Goal: Information Seeking & Learning: Find specific fact

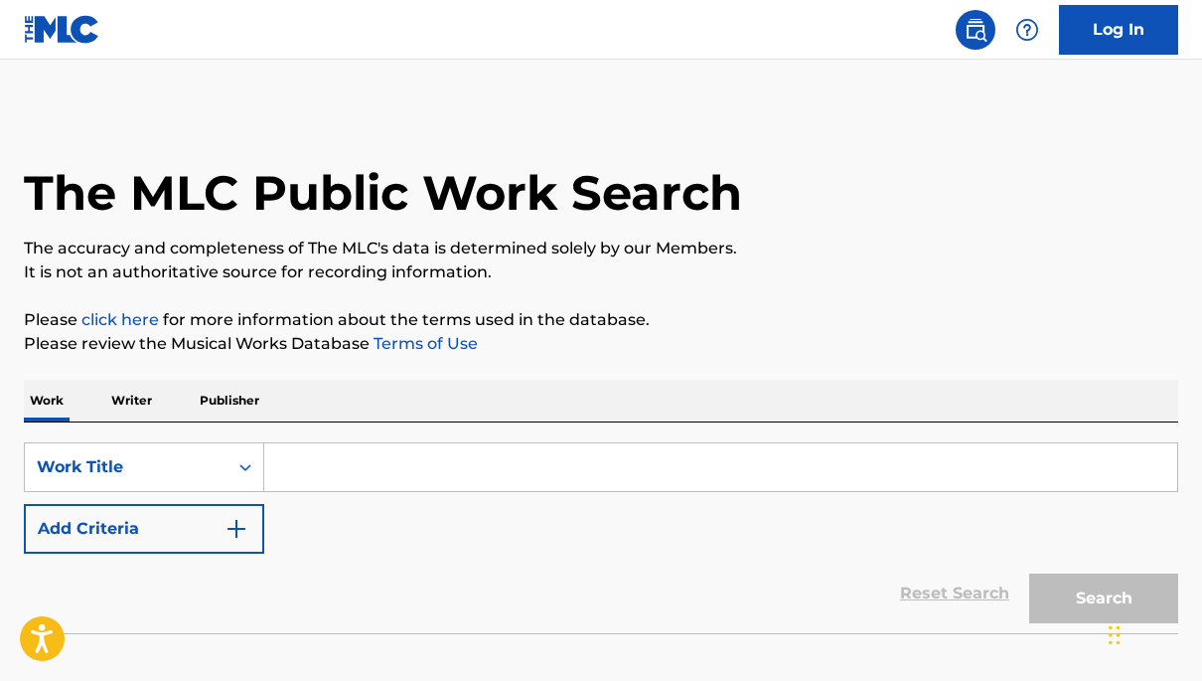
click at [138, 407] on p "Writer" at bounding box center [131, 401] width 53 height 42
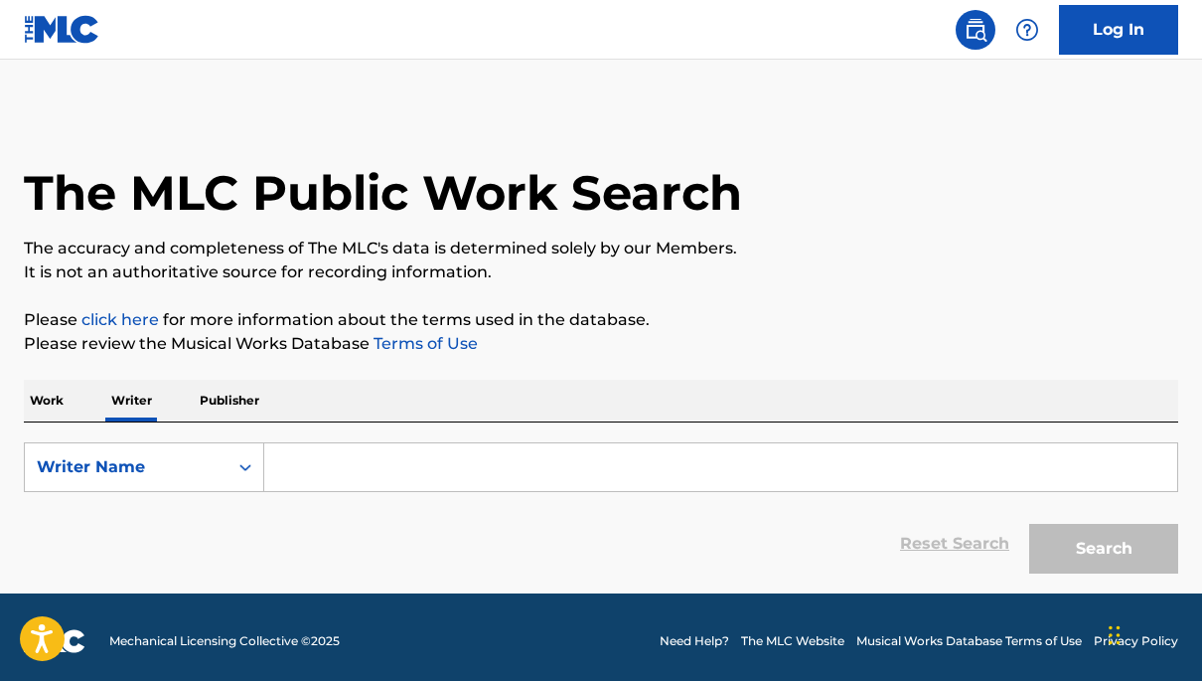
click at [317, 466] on input "Search Form" at bounding box center [720, 467] width 913 height 48
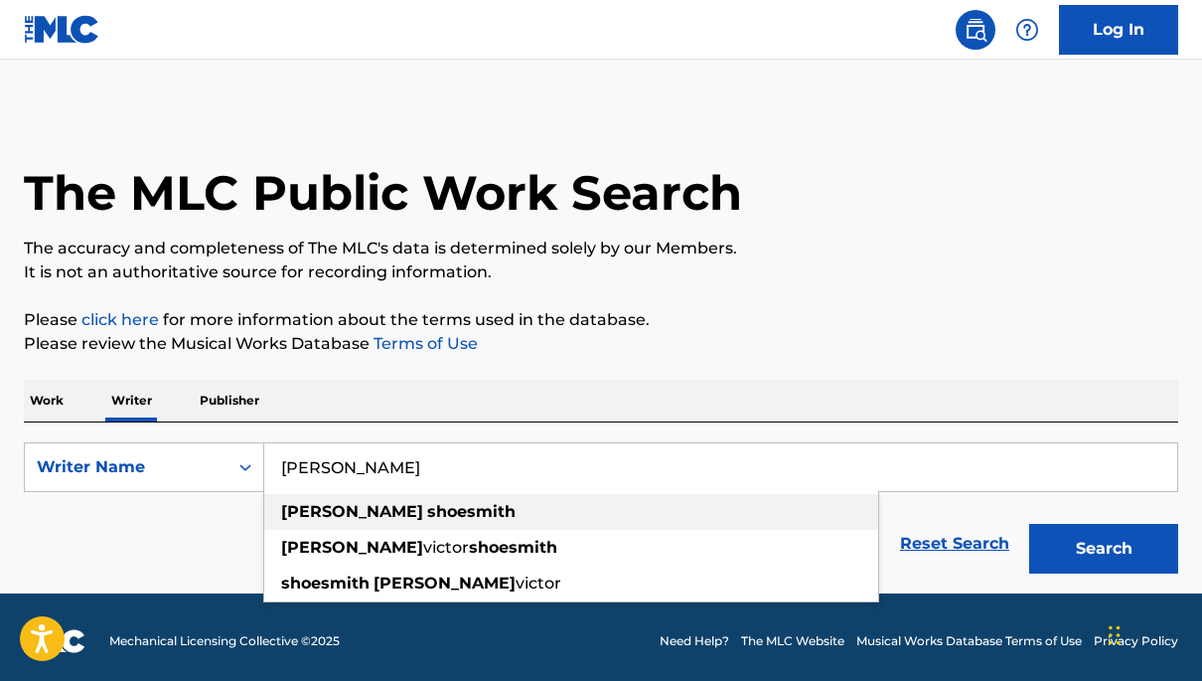
click at [352, 522] on div "[PERSON_NAME]" at bounding box center [571, 512] width 614 height 36
type input "[PERSON_NAME]"
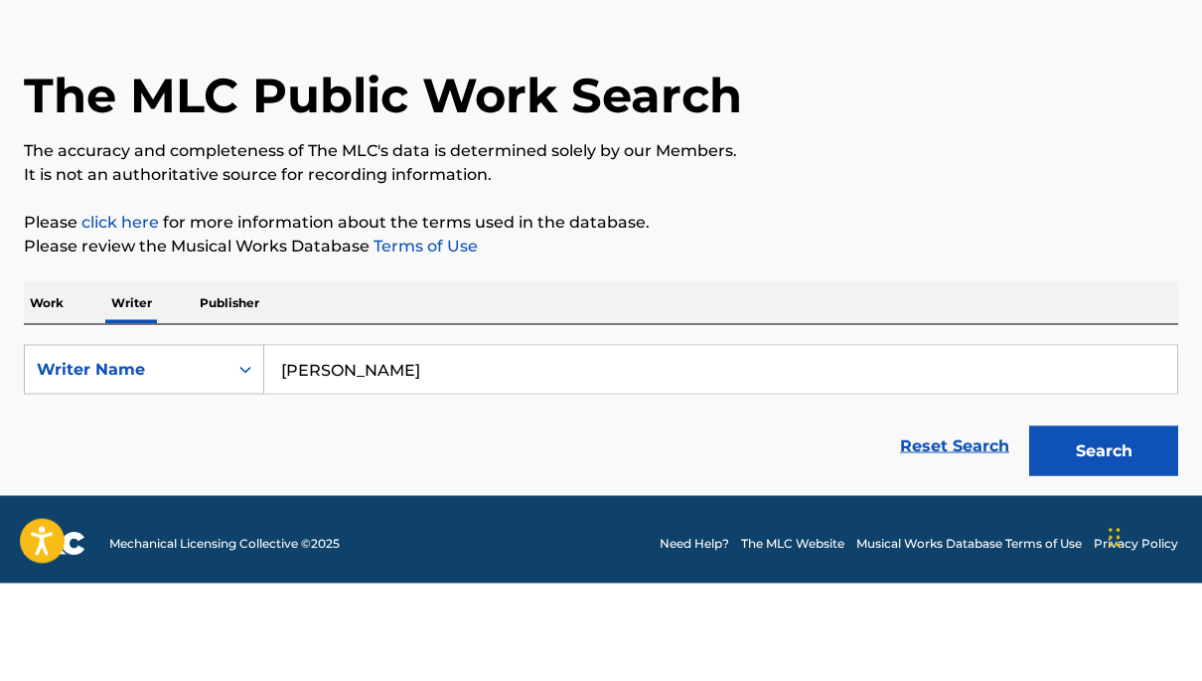
scroll to position [8, 0]
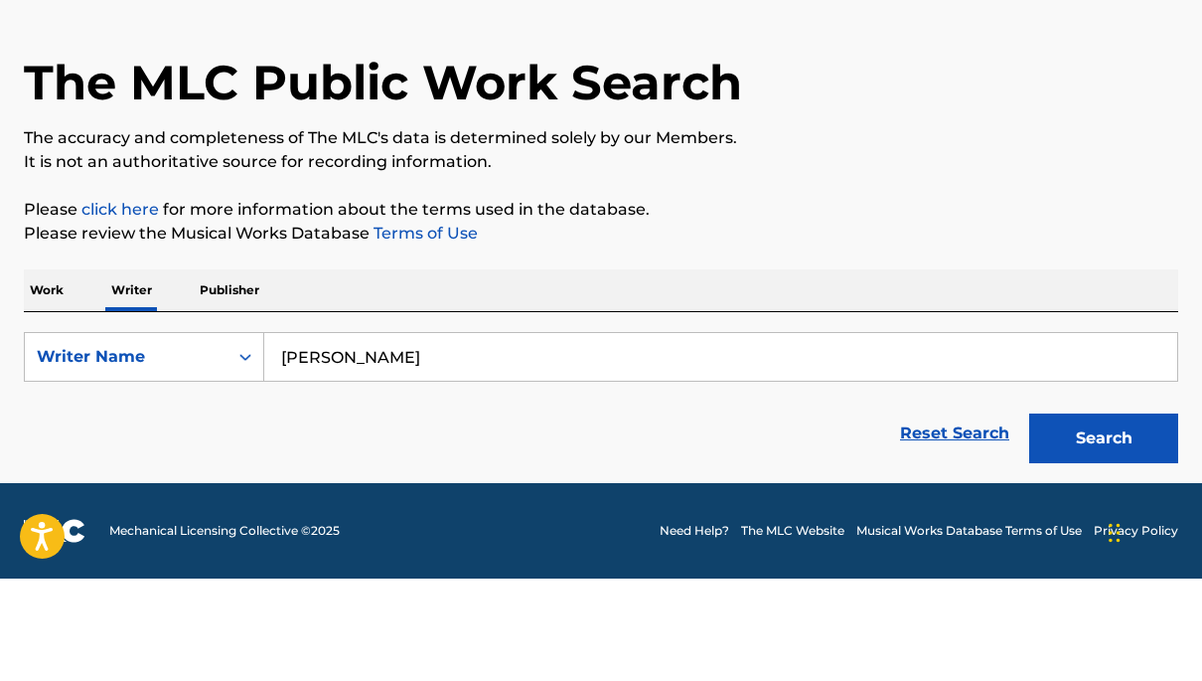
click at [1101, 516] on button "Search" at bounding box center [1103, 541] width 149 height 50
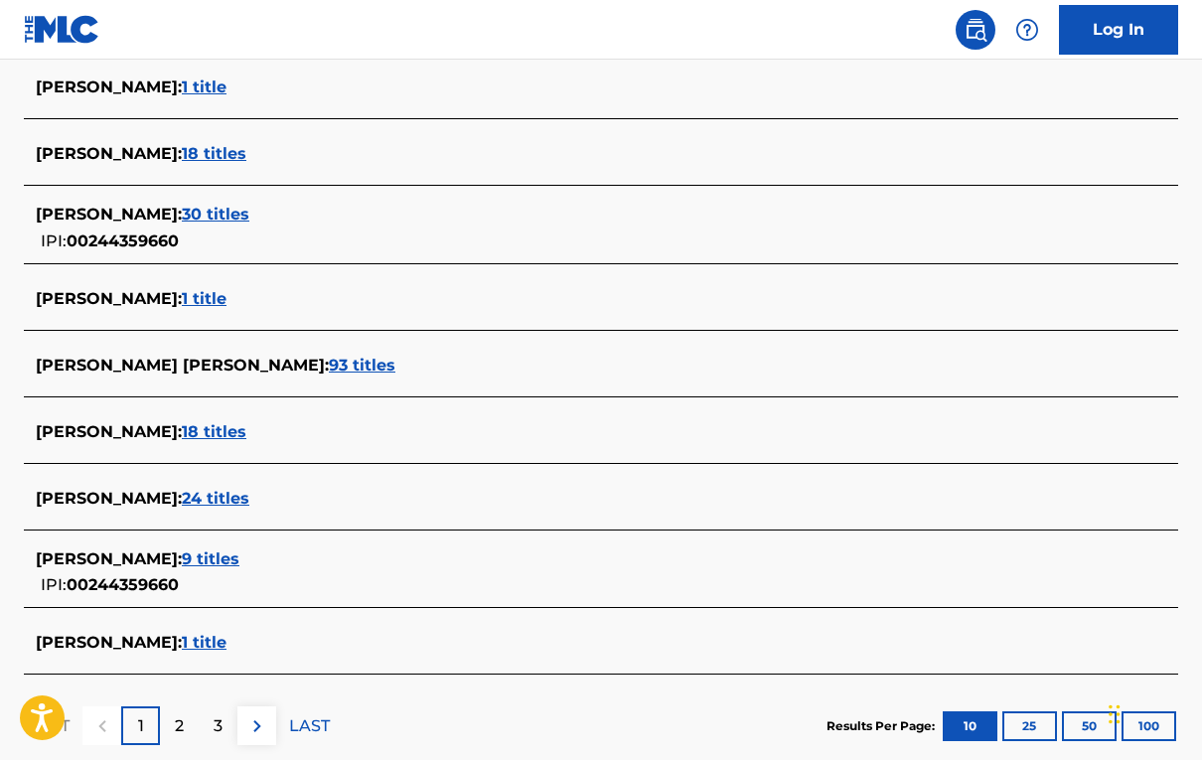
scroll to position [640, 0]
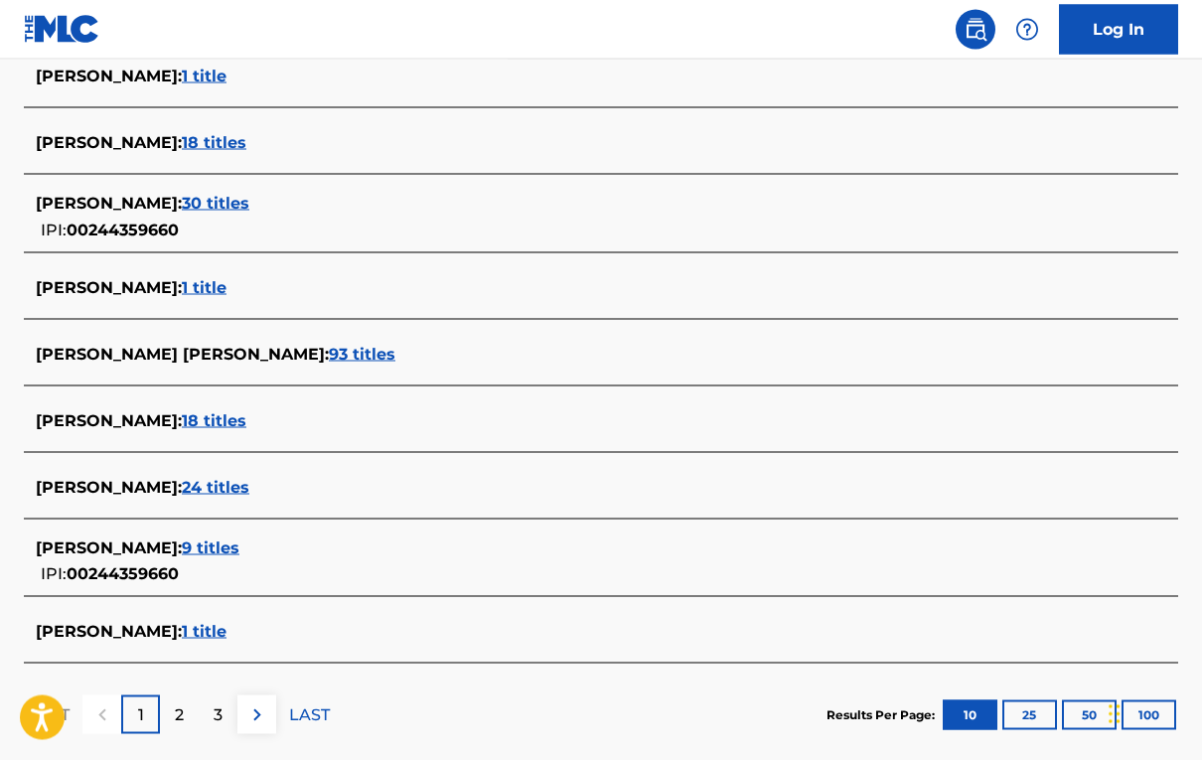
click at [239, 549] on span "9 titles" at bounding box center [211, 547] width 58 height 19
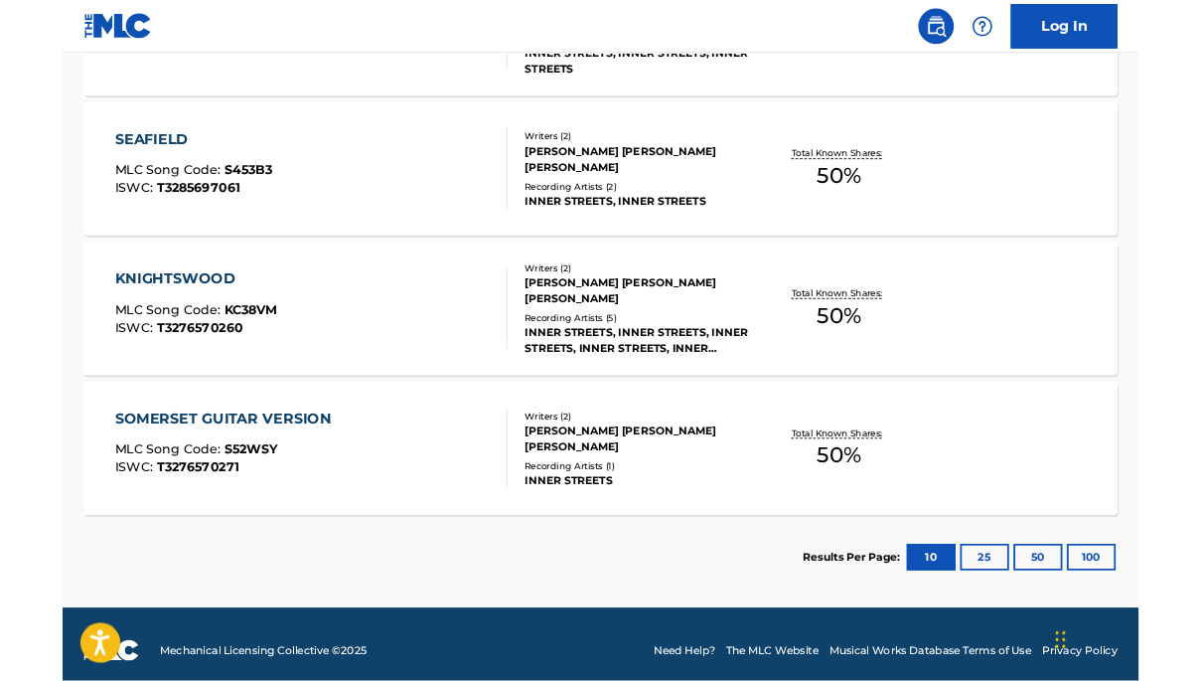
scroll to position [1507, 0]
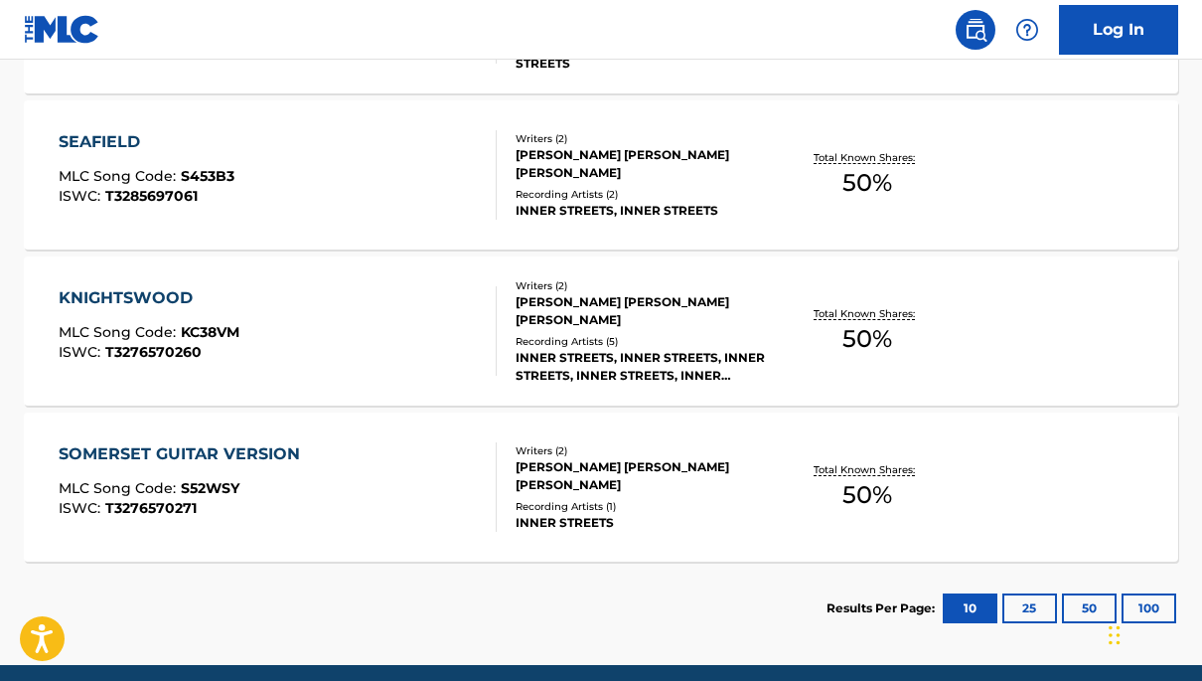
click at [1026, 600] on button "25" at bounding box center [1029, 608] width 55 height 30
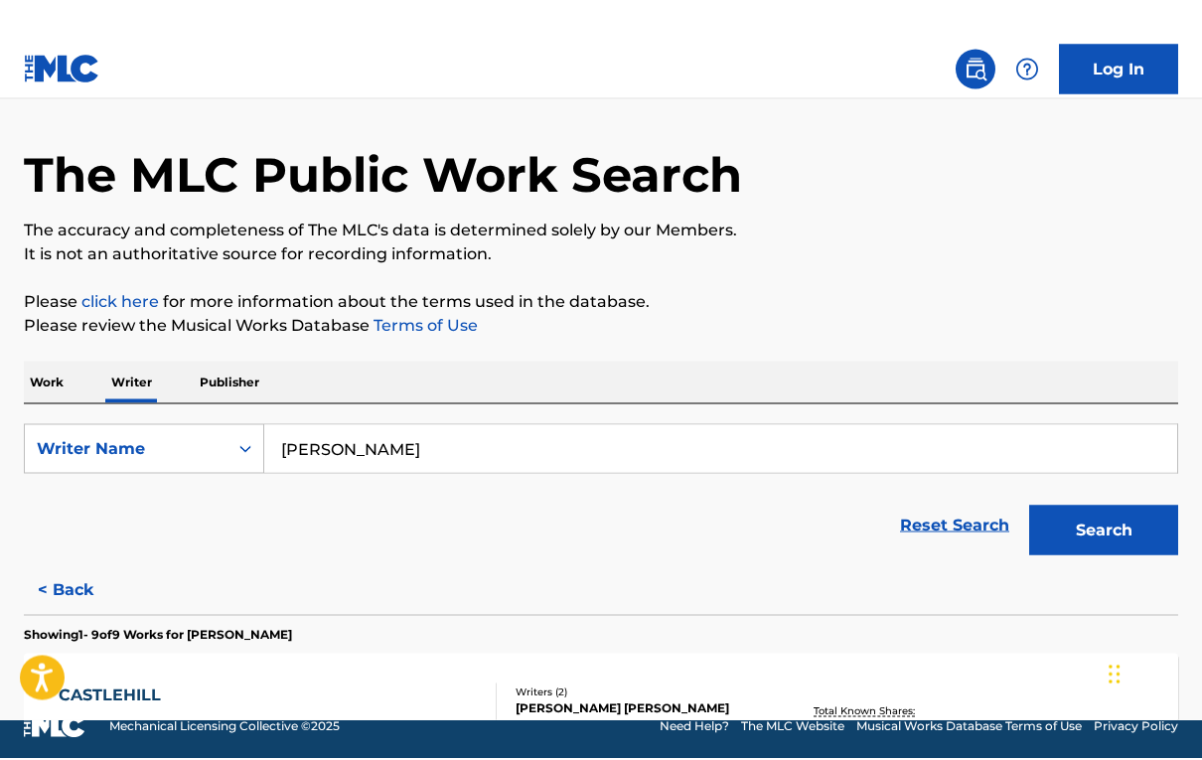
scroll to position [0, 0]
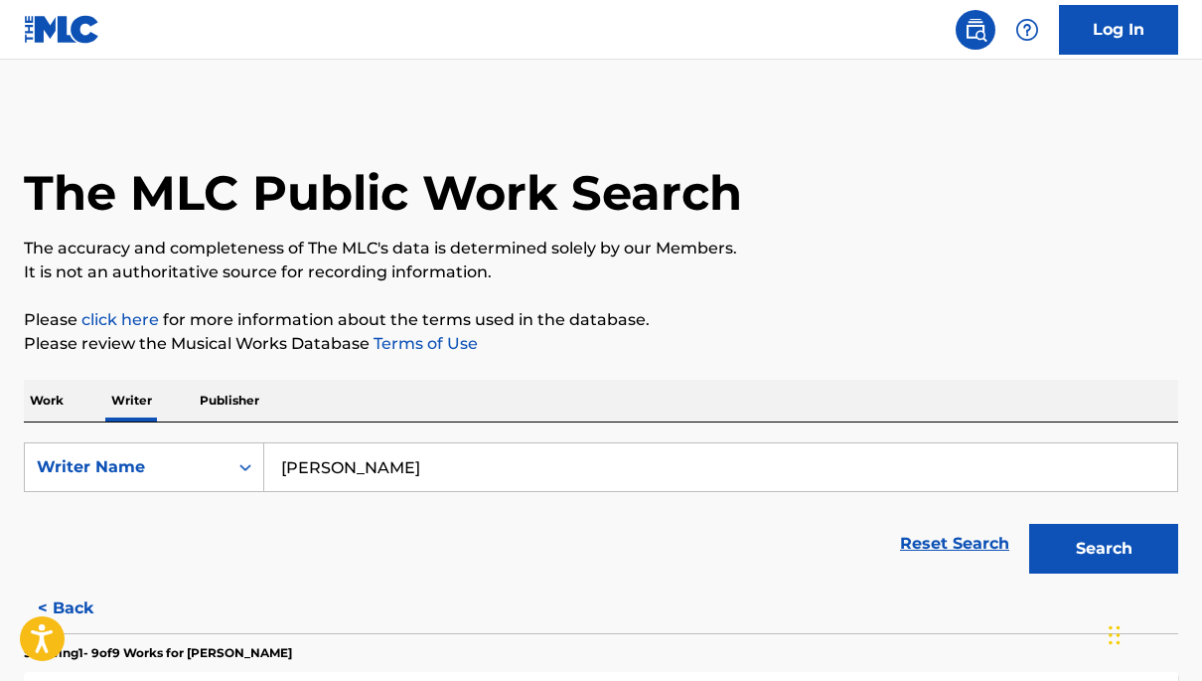
click at [47, 405] on p "Work" at bounding box center [47, 401] width 46 height 42
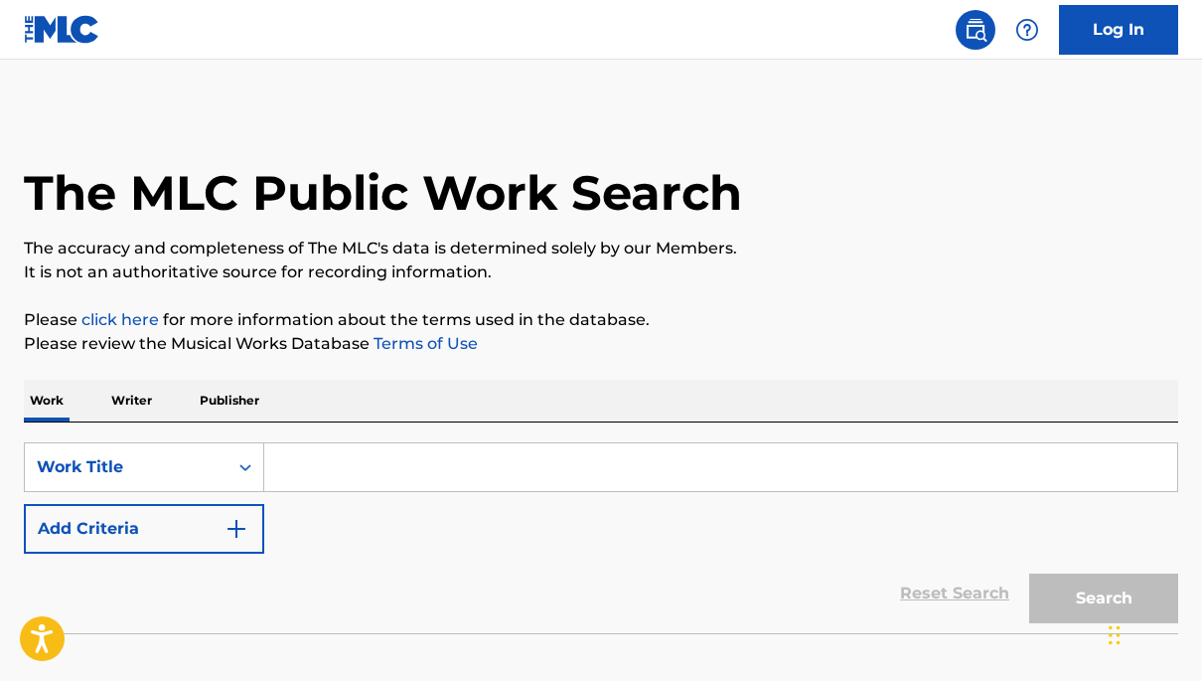
click at [332, 470] on input "Search Form" at bounding box center [720, 467] width 913 height 48
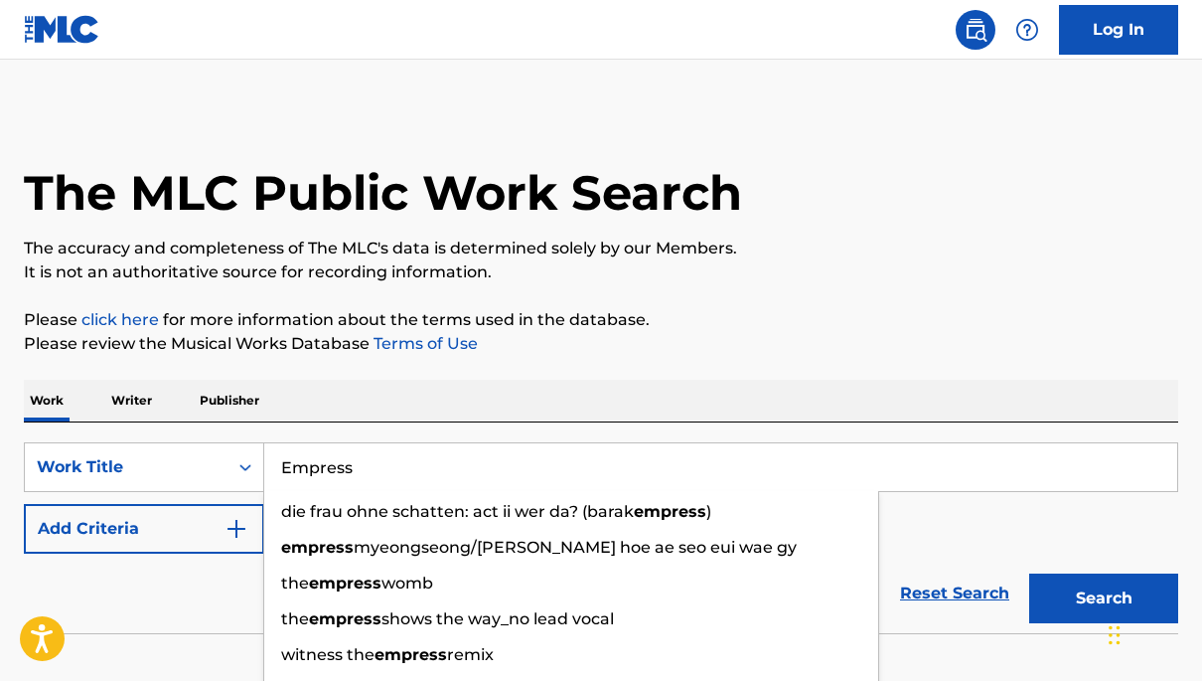
type input "Empress"
click at [417, 395] on div "Work Writer Publisher" at bounding box center [601, 401] width 1154 height 42
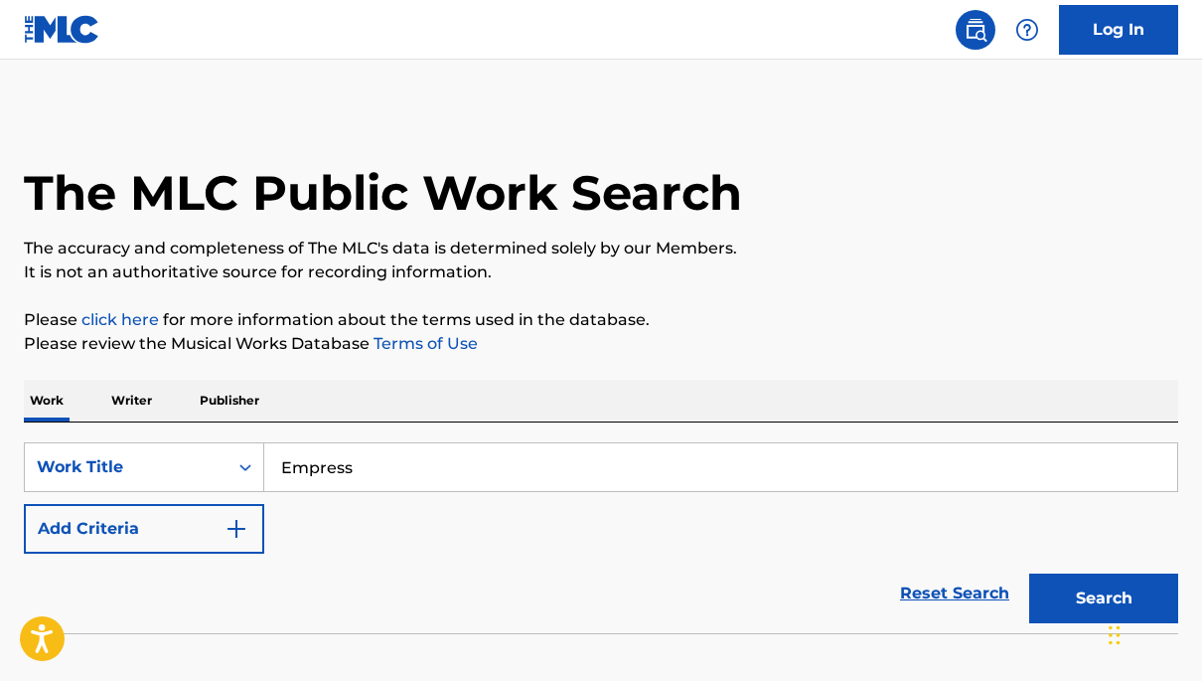
click at [220, 531] on button "Add Criteria" at bounding box center [144, 529] width 240 height 50
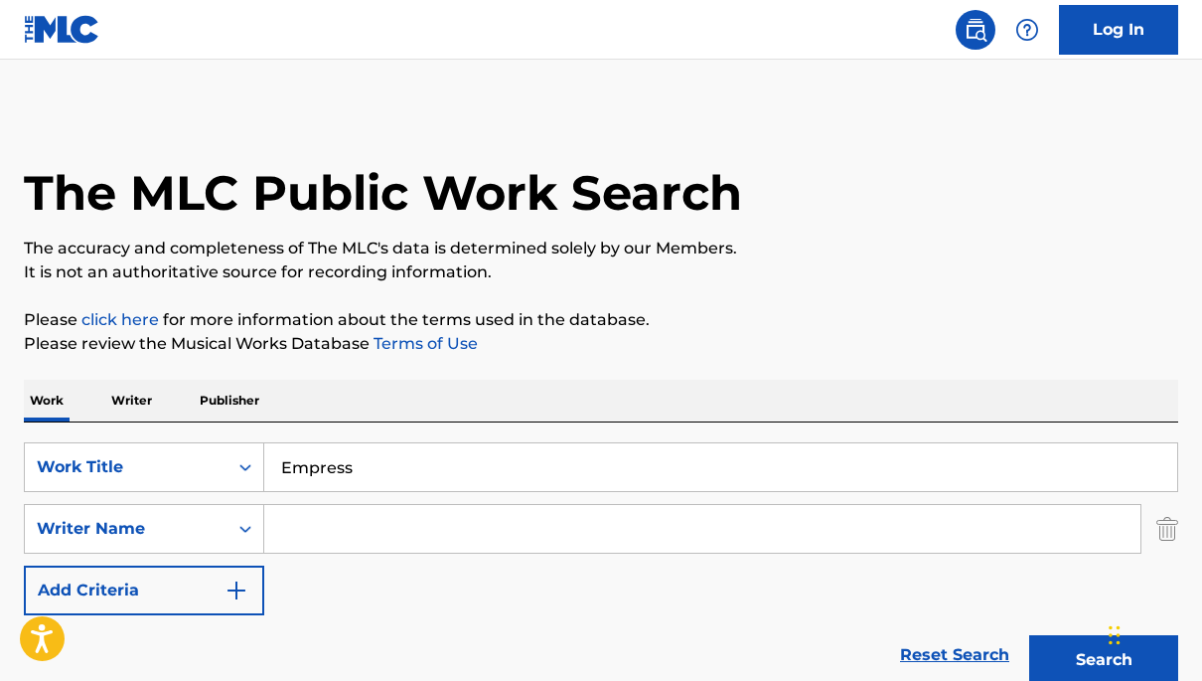
click at [325, 522] on input "Search Form" at bounding box center [702, 529] width 876 height 48
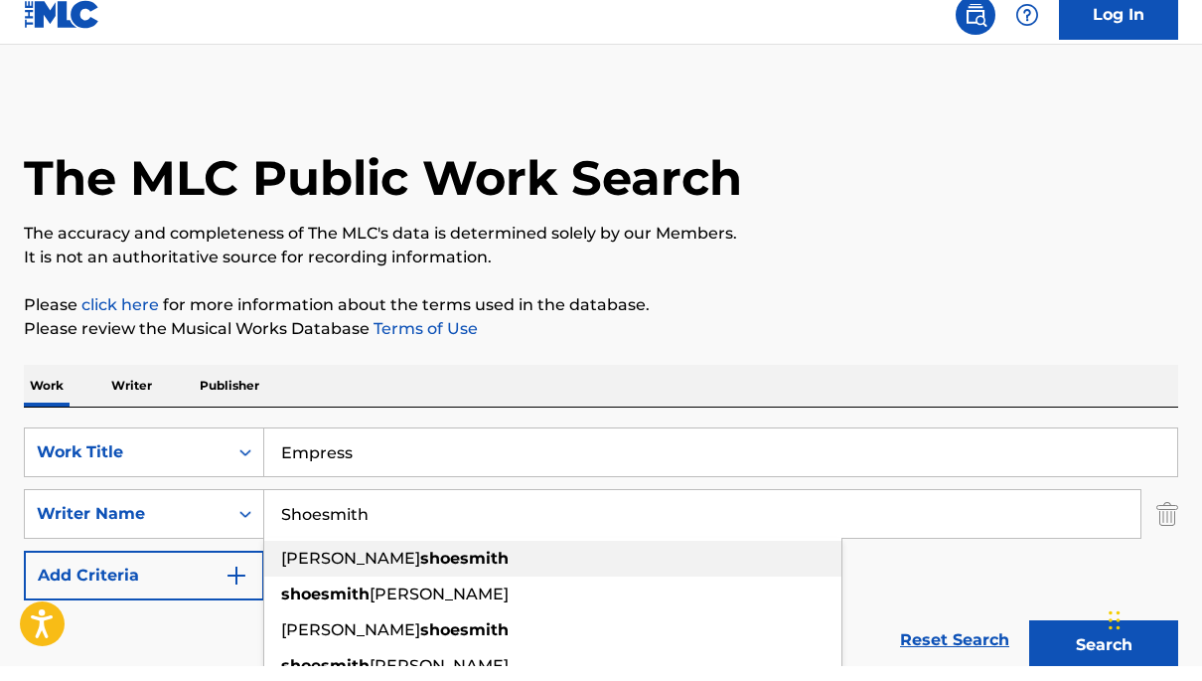
click at [303, 566] on span "[PERSON_NAME]" at bounding box center [350, 572] width 139 height 19
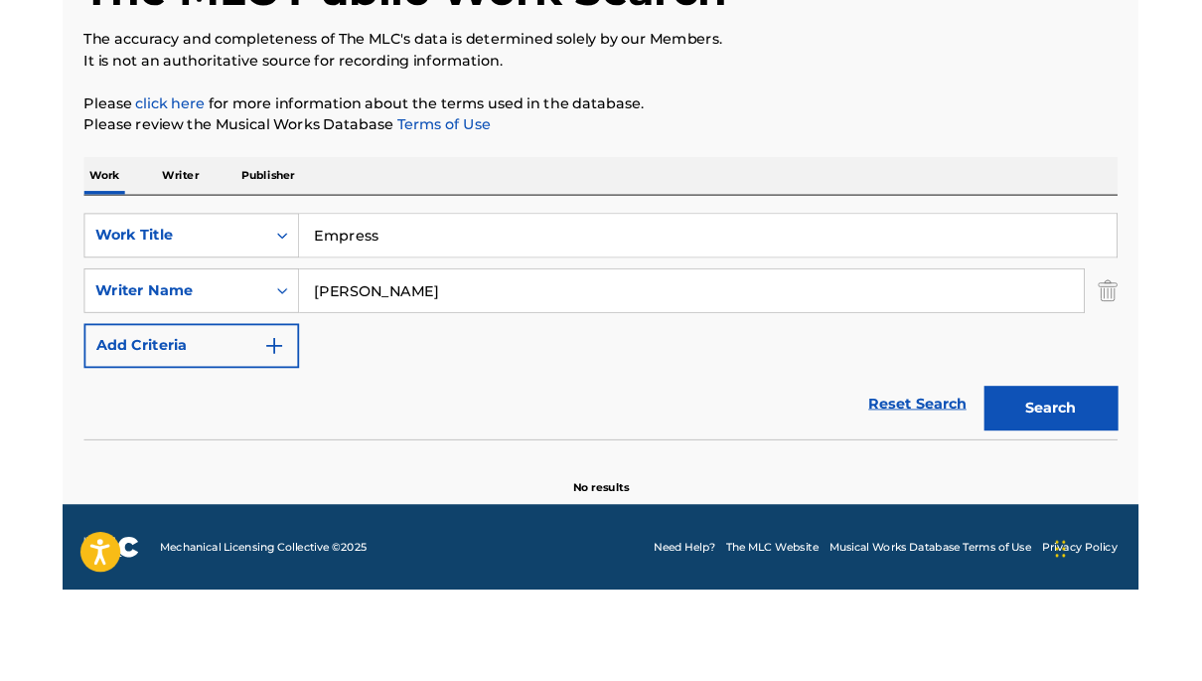
scroll to position [182, 0]
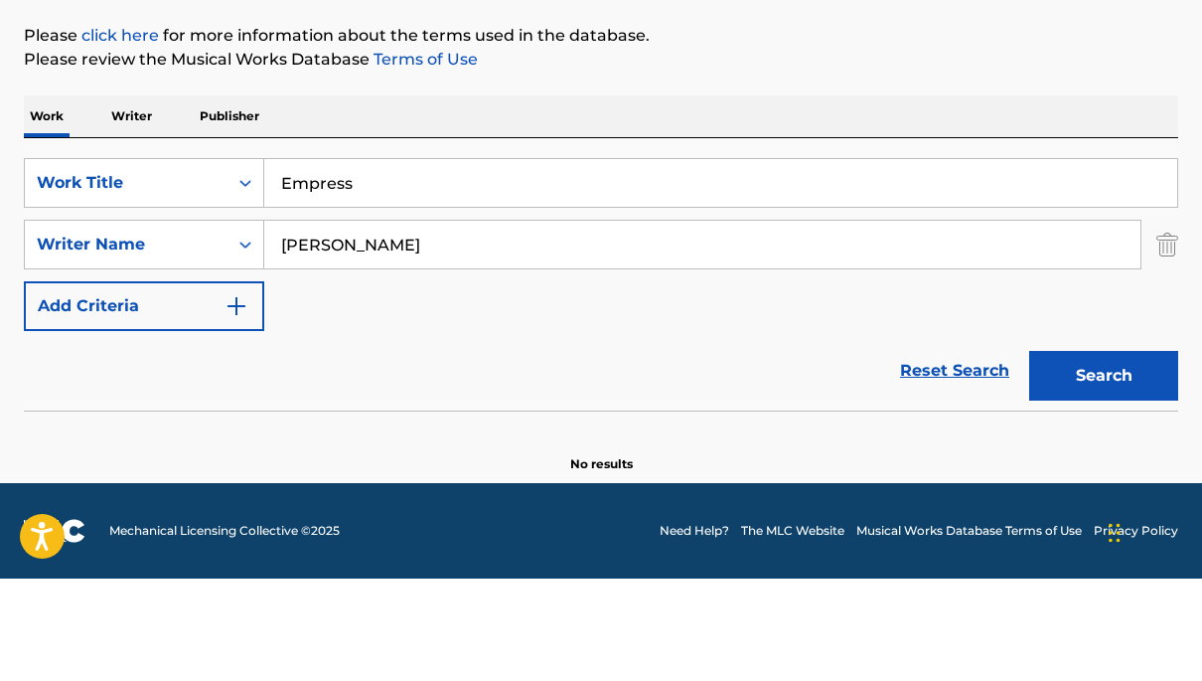
click at [1128, 453] on button "Search" at bounding box center [1103, 478] width 149 height 50
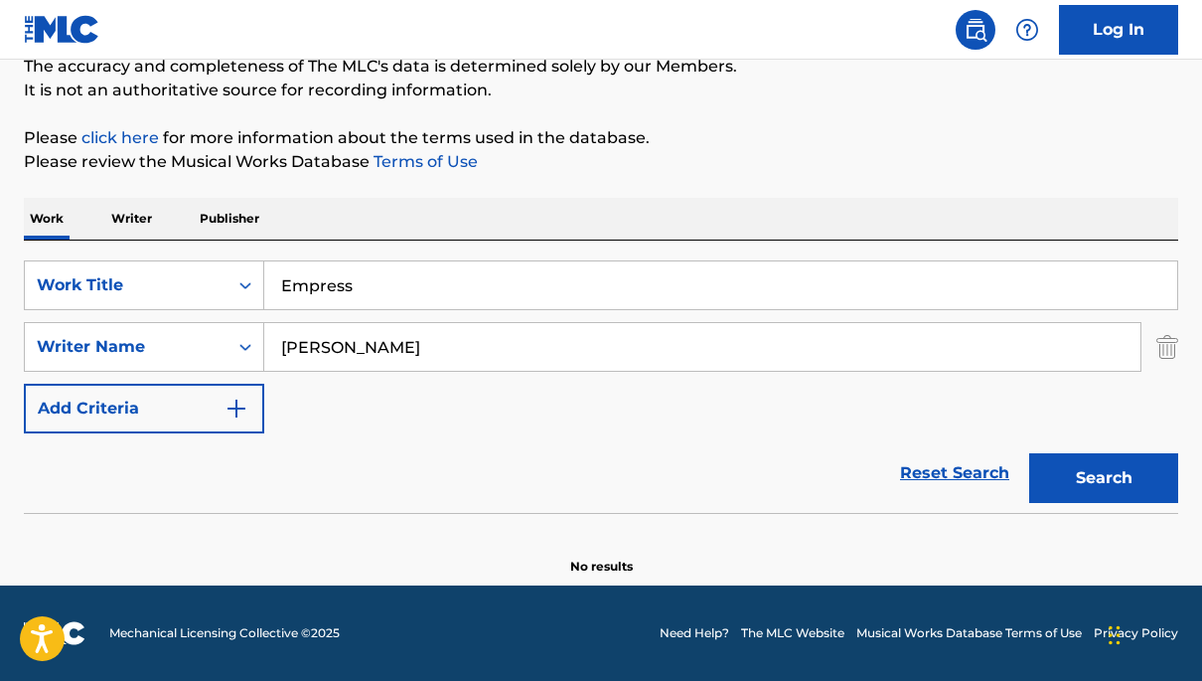
click at [501, 345] on input "[PERSON_NAME]" at bounding box center [702, 347] width 876 height 48
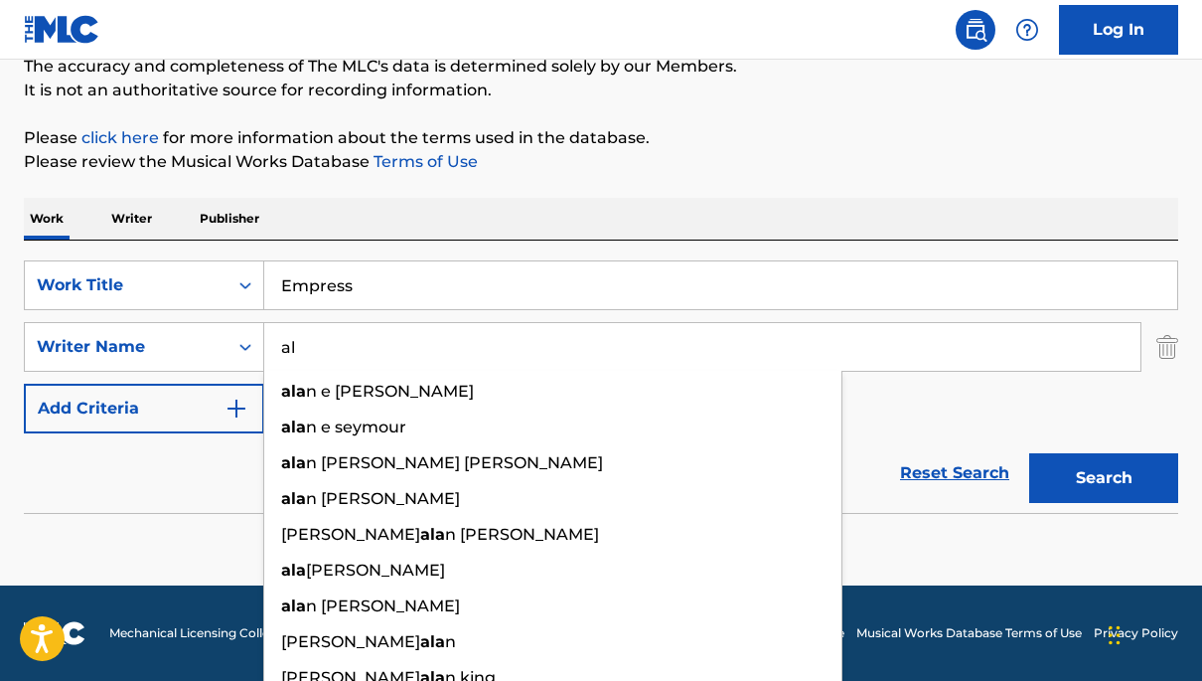
type input "a"
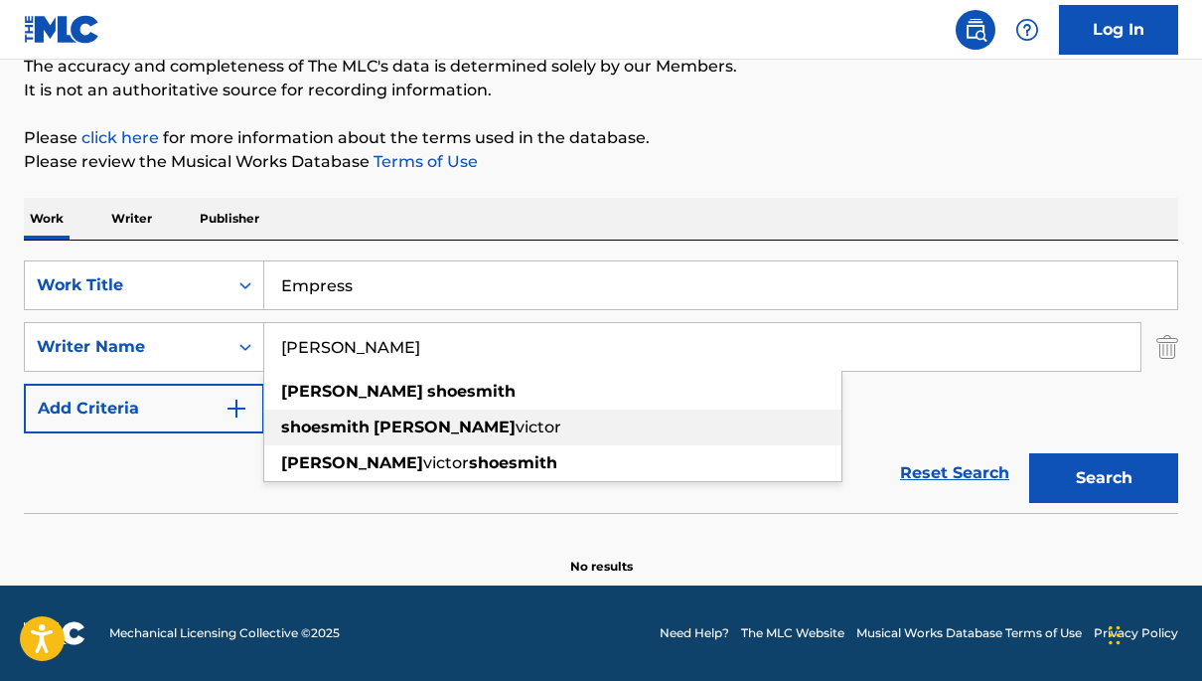
click at [463, 420] on div "[PERSON_NAME] [PERSON_NAME]" at bounding box center [552, 427] width 577 height 36
type input "[PERSON_NAME] [PERSON_NAME]"
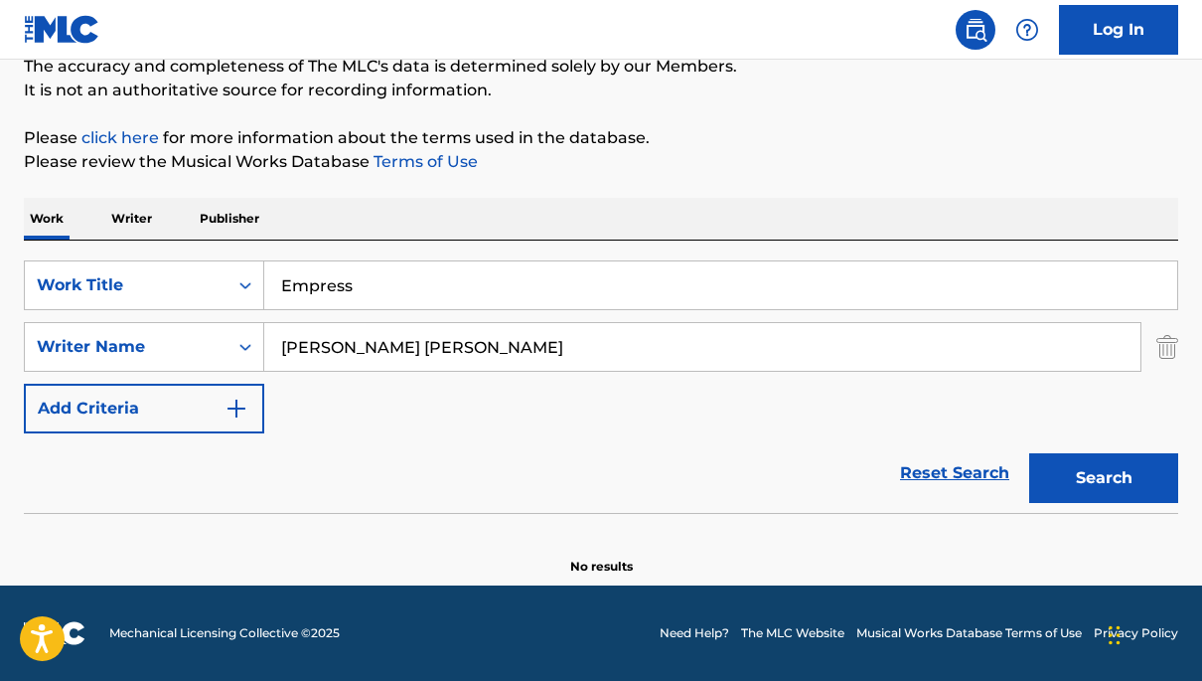
click at [1057, 463] on button "Search" at bounding box center [1103, 478] width 149 height 50
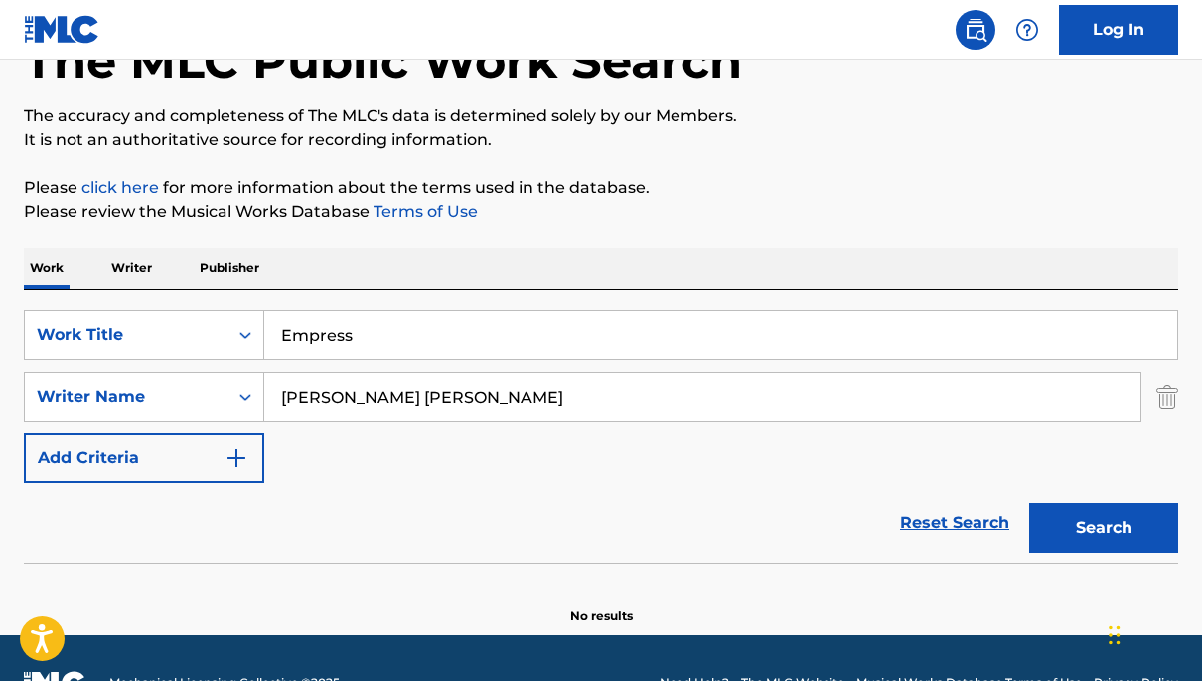
scroll to position [0, 0]
